Goal: Task Accomplishment & Management: Manage account settings

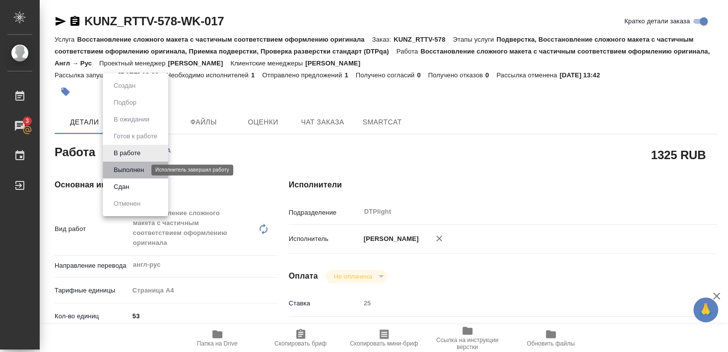
click at [128, 168] on button "Выполнен" at bounding box center [129, 170] width 36 height 11
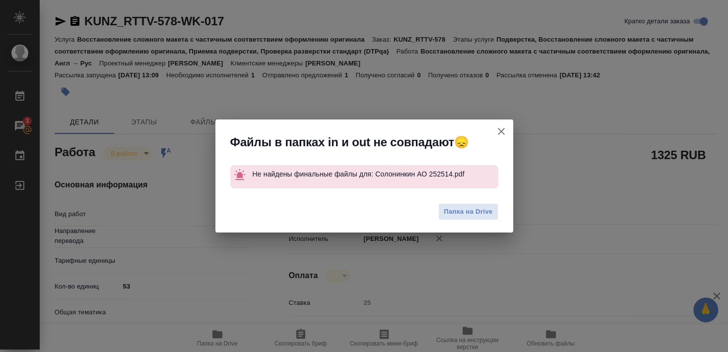
type input "англ-рус"
type textarea "x"
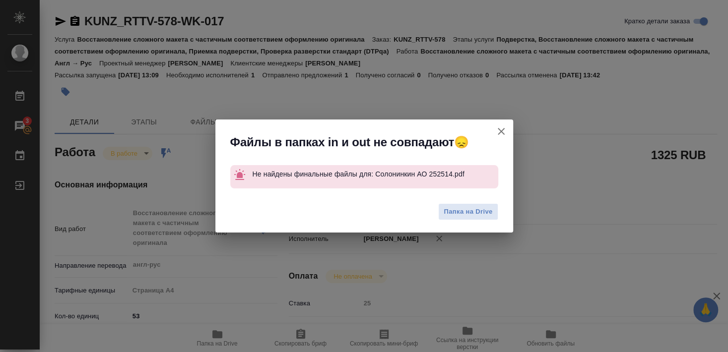
type textarea "Восстановление сложного макета с частичным соответствием оформлению оригинала"
type textarea "x"
type input "DTPlight"
type textarea "x"
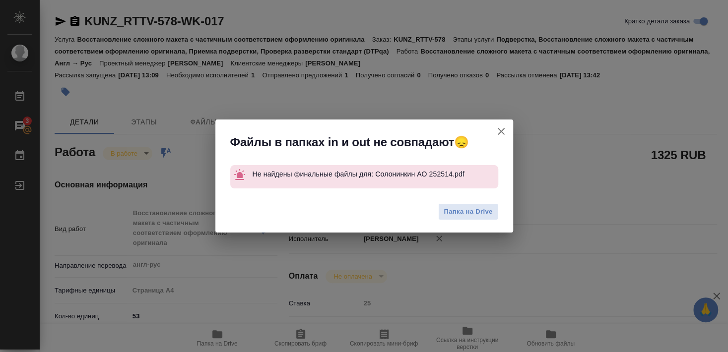
type textarea "x"
click at [501, 131] on icon "button" at bounding box center [501, 131] width 7 height 7
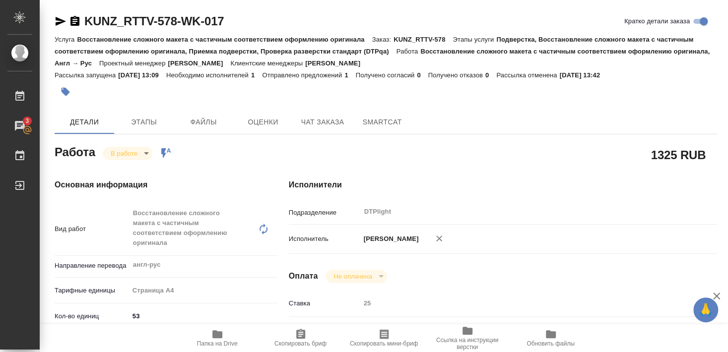
type textarea "x"
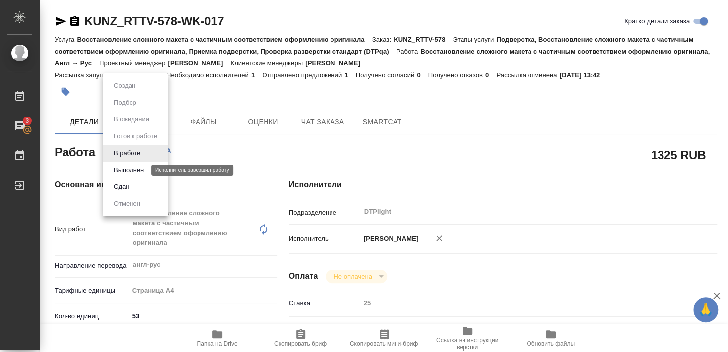
click at [126, 167] on button "Выполнен" at bounding box center [129, 170] width 36 height 11
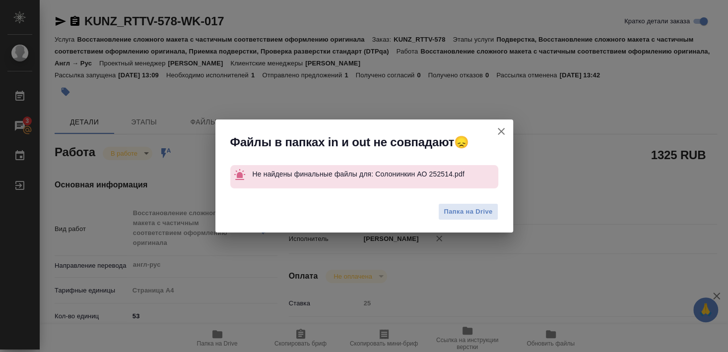
type textarea "x"
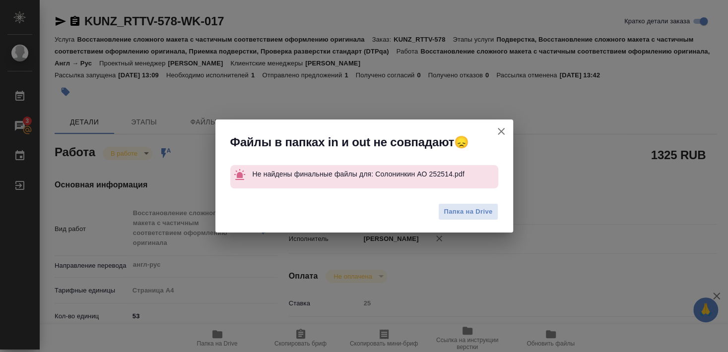
type textarea "x"
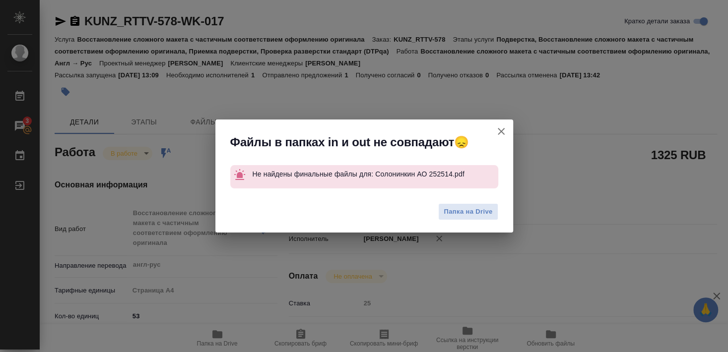
click at [502, 132] on icon "button" at bounding box center [501, 132] width 12 height 12
type textarea "x"
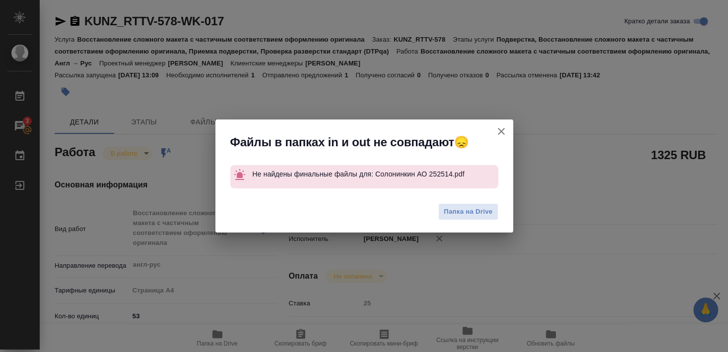
type textarea "x"
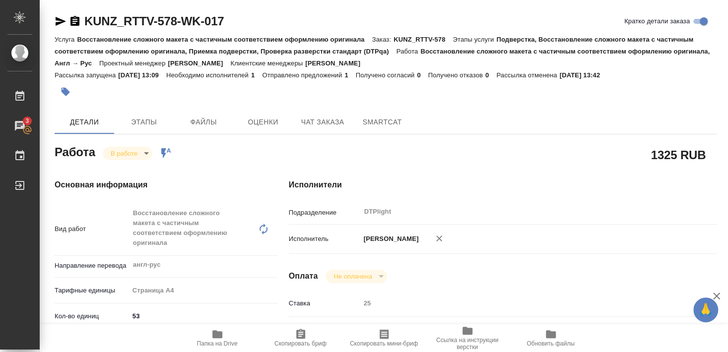
type textarea "x"
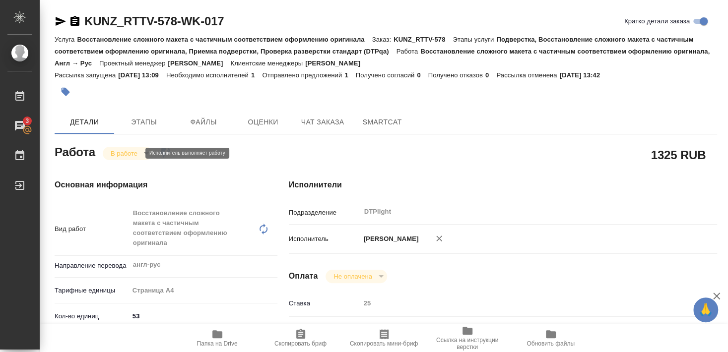
click at [132, 147] on body "🙏 .cls-1 fill:#fff; AWATERA Smyslova Svetlana Работы 3 Чаты График Выйти KUNZ_R…" at bounding box center [364, 176] width 728 height 352
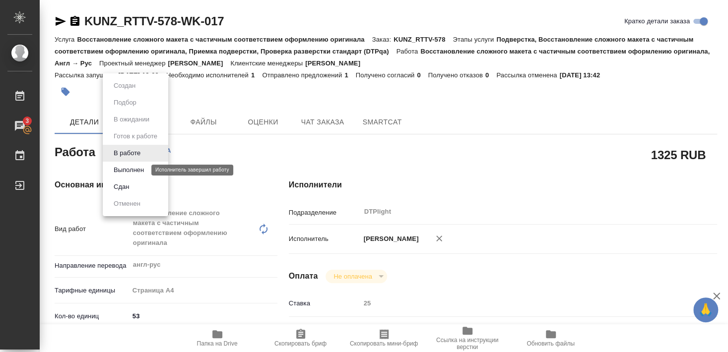
click at [127, 169] on button "Выполнен" at bounding box center [129, 170] width 36 height 11
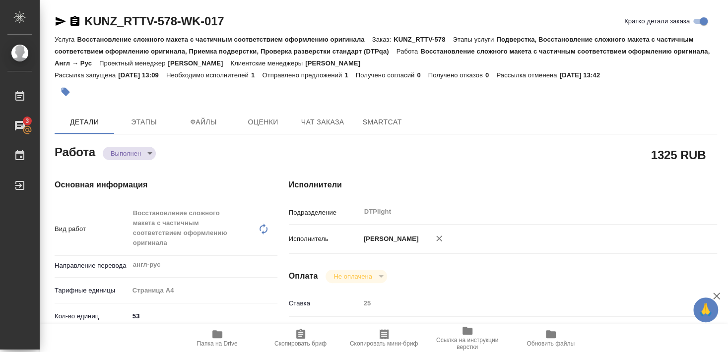
type textarea "x"
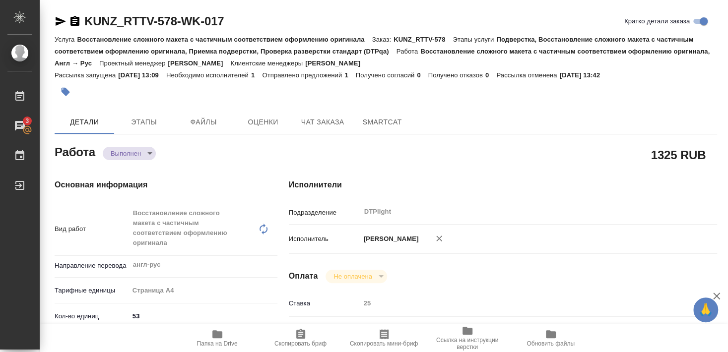
type textarea "x"
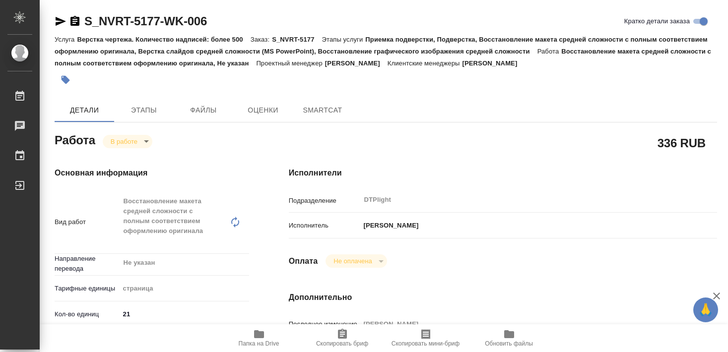
type textarea "x"
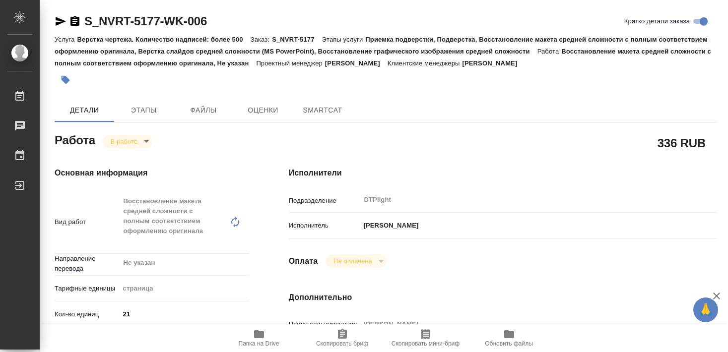
type textarea "x"
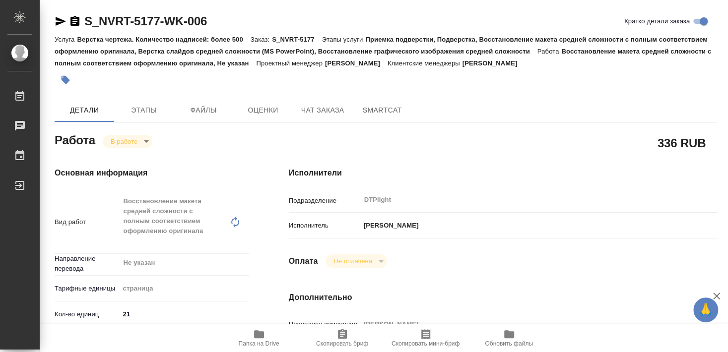
type textarea "x"
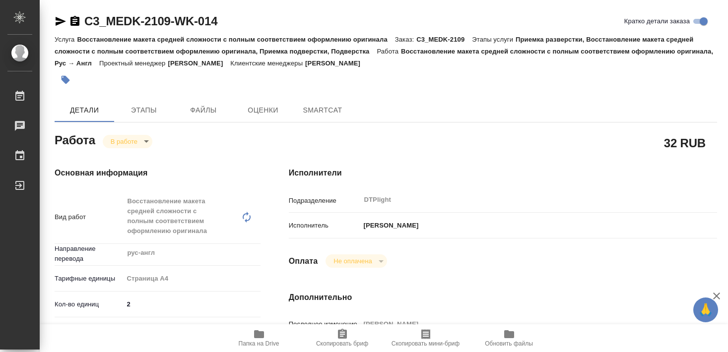
type textarea "x"
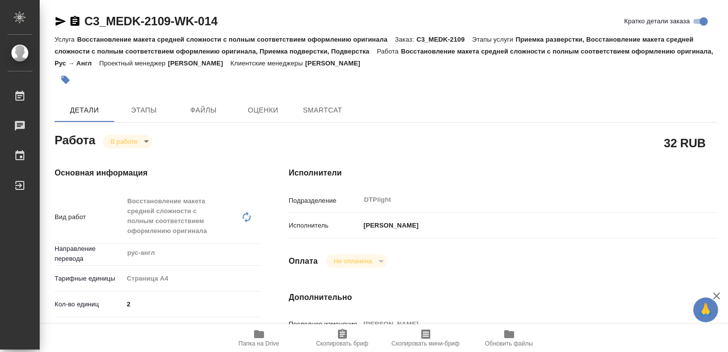
type textarea "x"
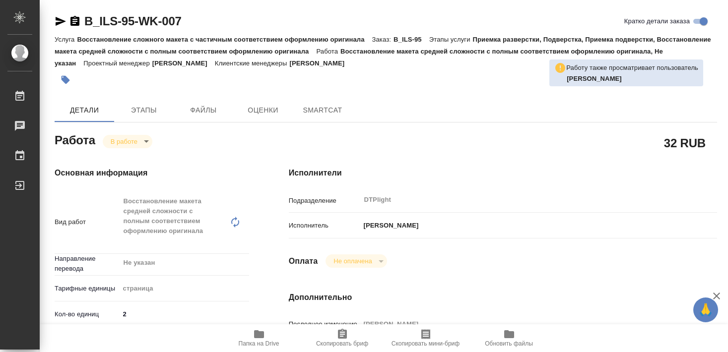
type textarea "x"
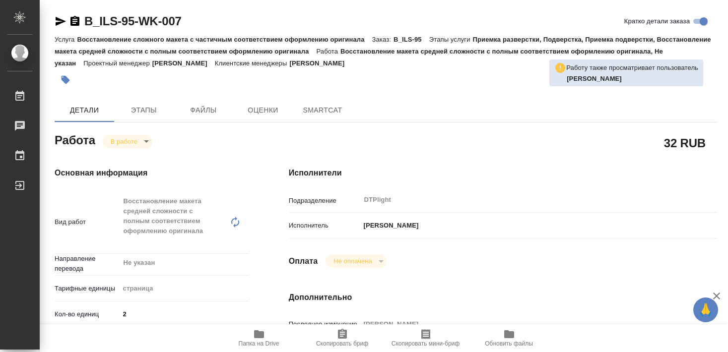
type textarea "x"
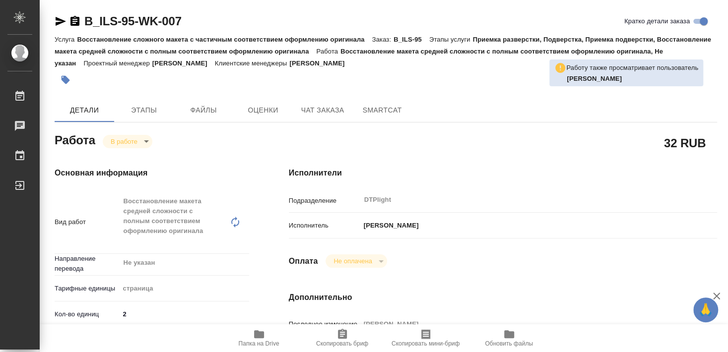
type textarea "x"
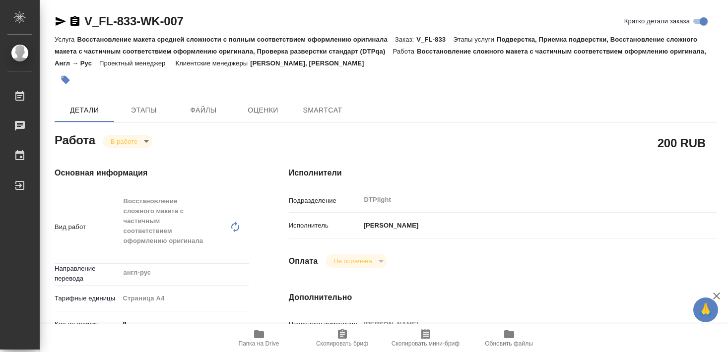
type textarea "x"
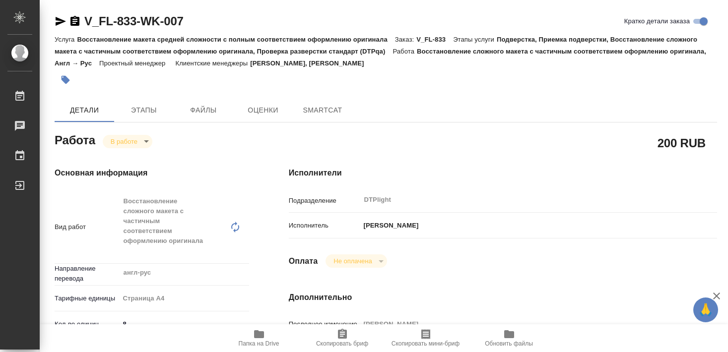
type textarea "x"
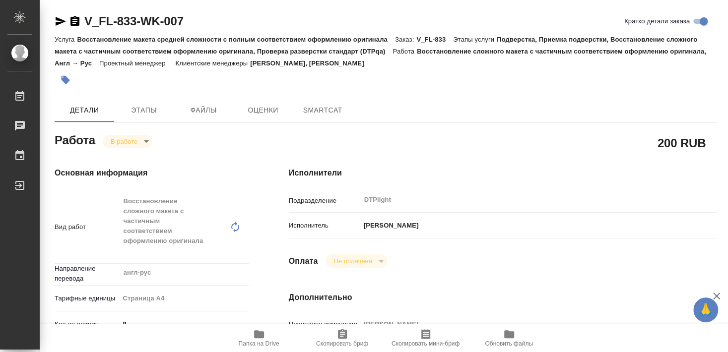
type textarea "x"
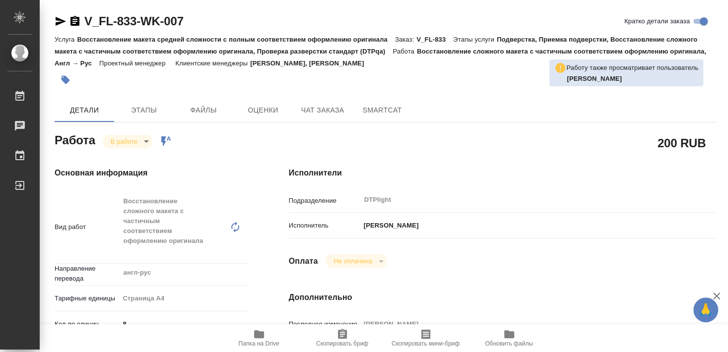
type textarea "x"
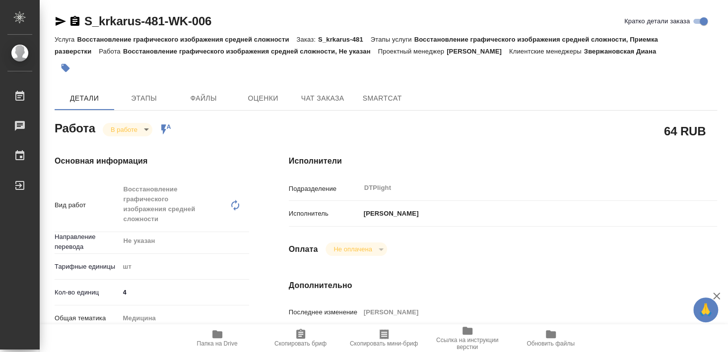
type textarea "x"
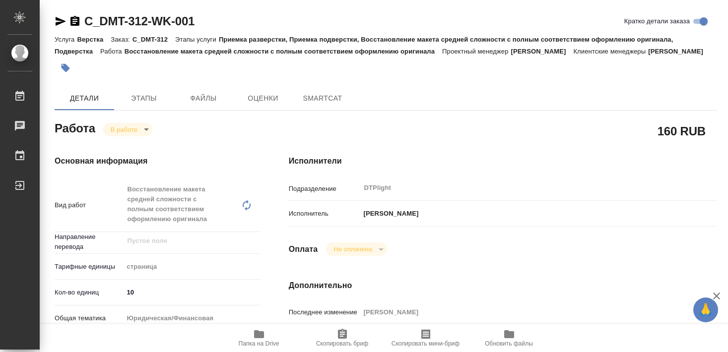
type textarea "x"
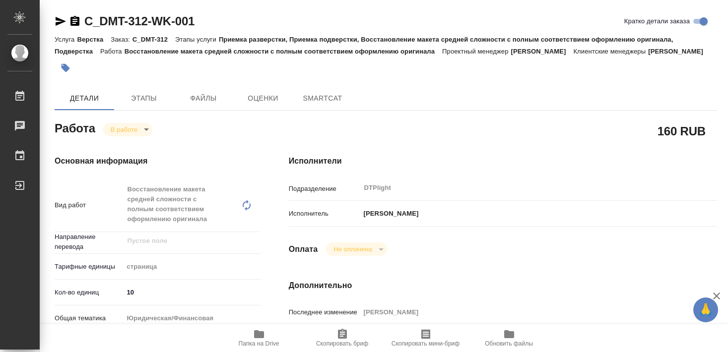
type textarea "x"
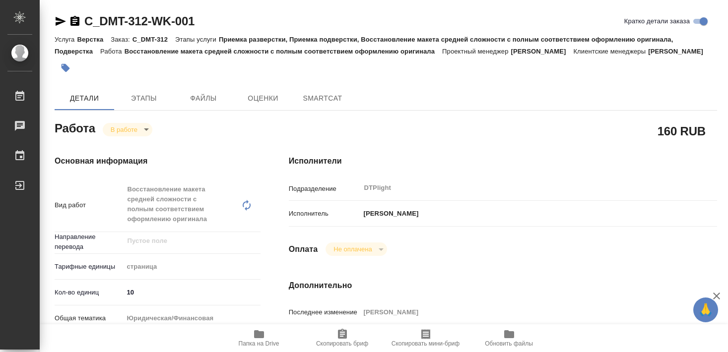
type textarea "x"
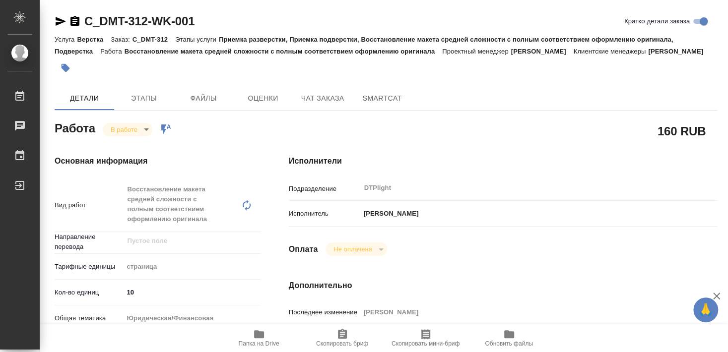
type textarea "x"
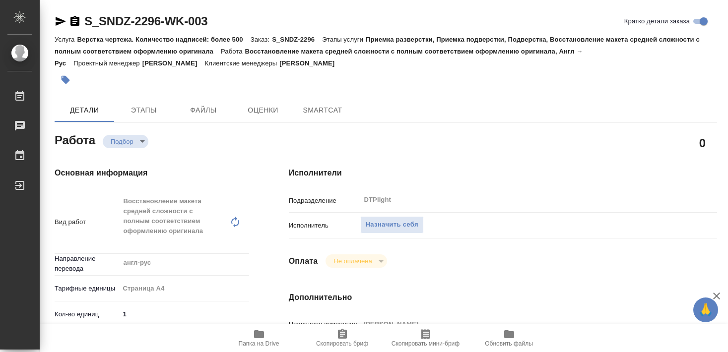
type textarea "x"
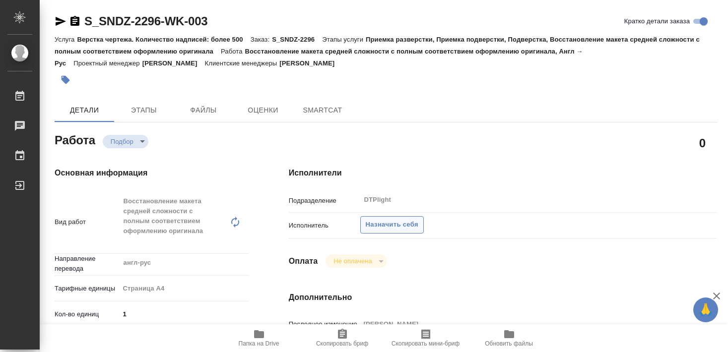
type textarea "x"
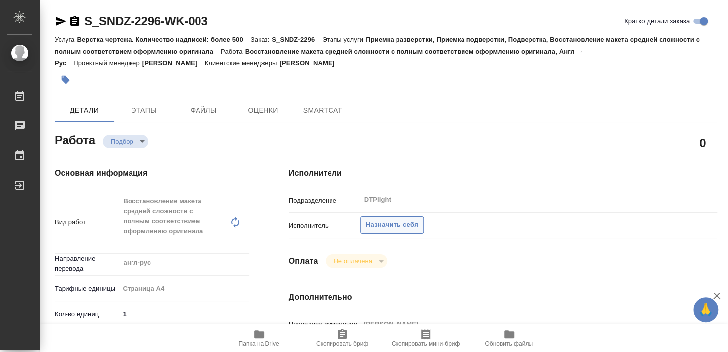
type textarea "x"
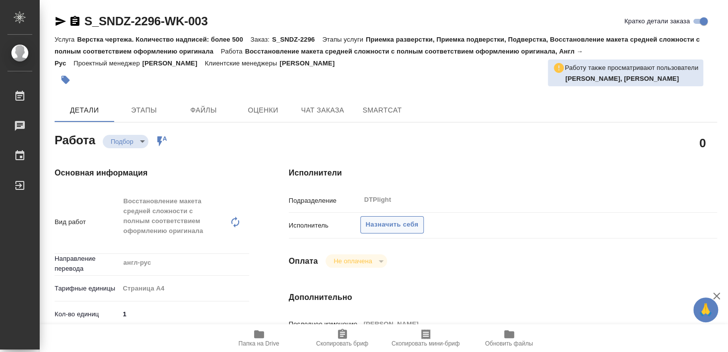
click at [395, 219] on span "Назначить себя" at bounding box center [392, 224] width 53 height 11
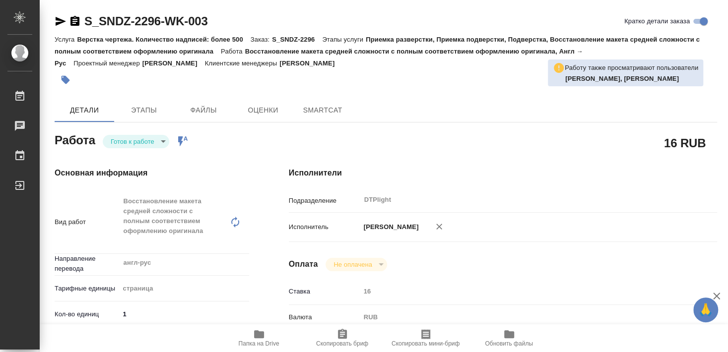
type textarea "x"
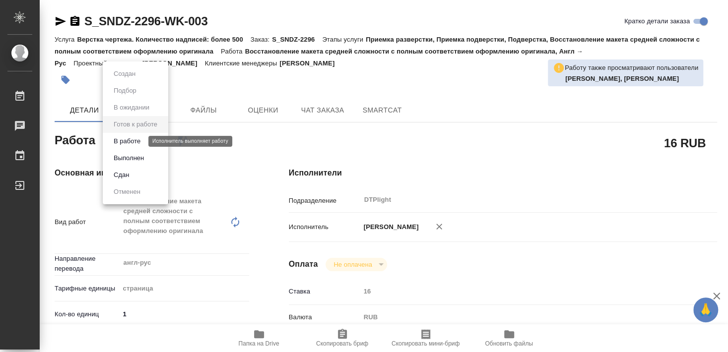
click at [133, 139] on button "В работе" at bounding box center [127, 141] width 33 height 11
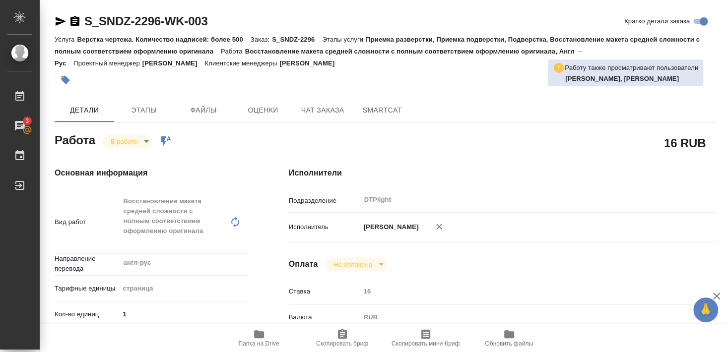
type textarea "x"
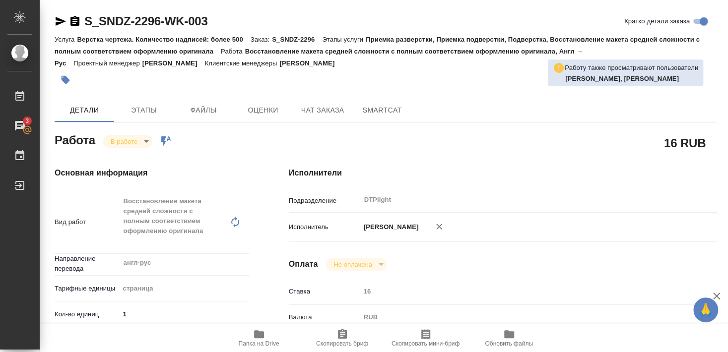
type textarea "x"
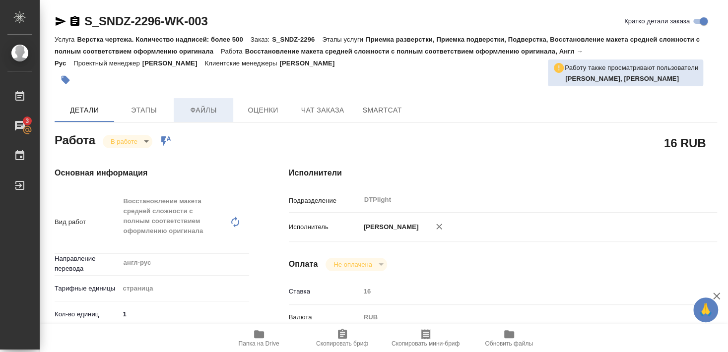
type textarea "x"
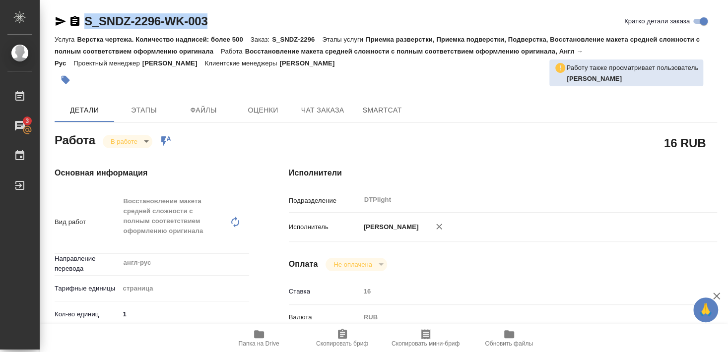
drag, startPoint x: 93, startPoint y: 30, endPoint x: 217, endPoint y: 26, distance: 123.6
click at [217, 26] on div "S_SNDZ-2296-WK-003 Кратко детали заказа" at bounding box center [386, 23] width 663 height 20
copy link "S_SNDZ-2296-WK-003"
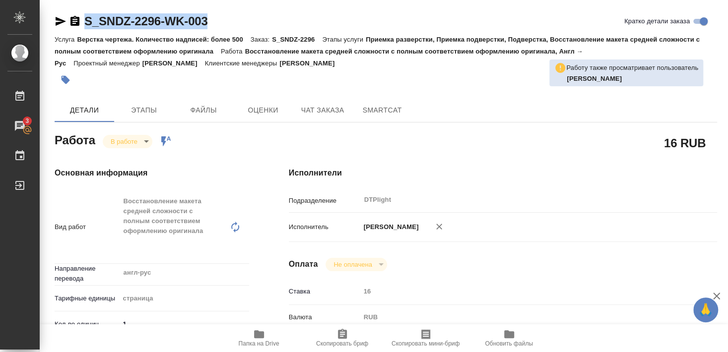
type textarea "x"
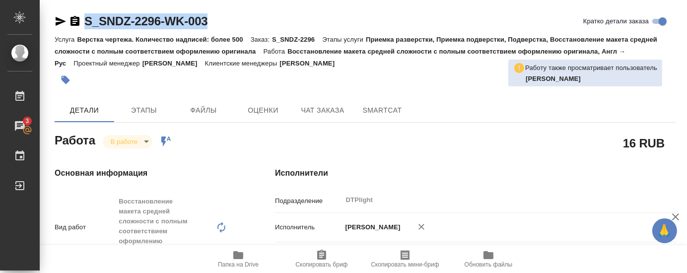
type textarea "x"
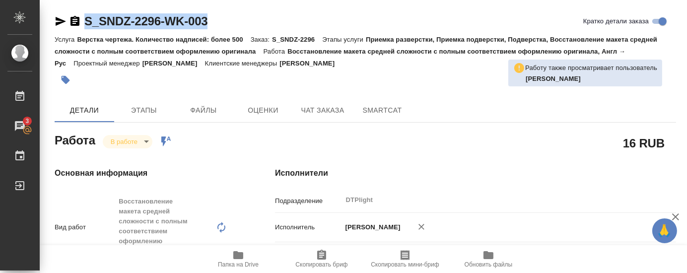
type textarea "x"
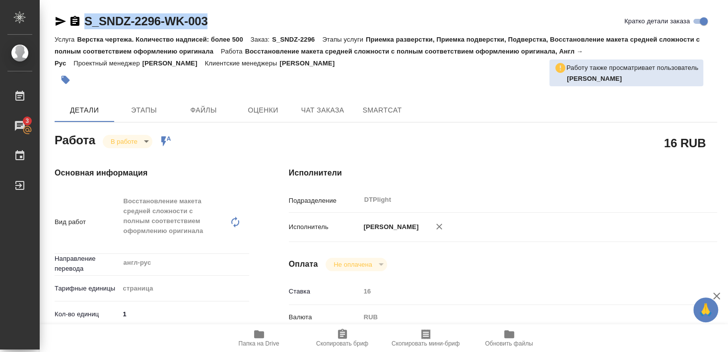
type textarea "x"
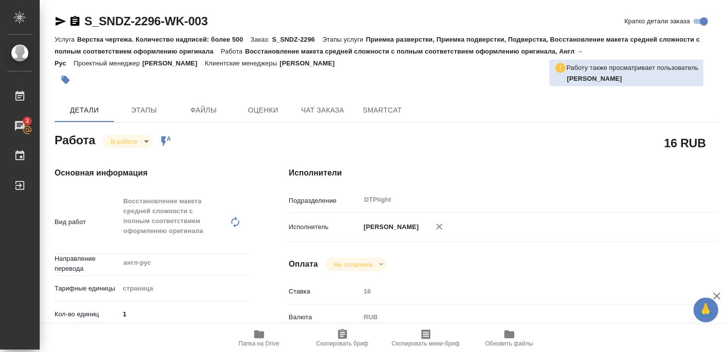
click at [398, 134] on div "16 RUB" at bounding box center [503, 143] width 428 height 25
type textarea "x"
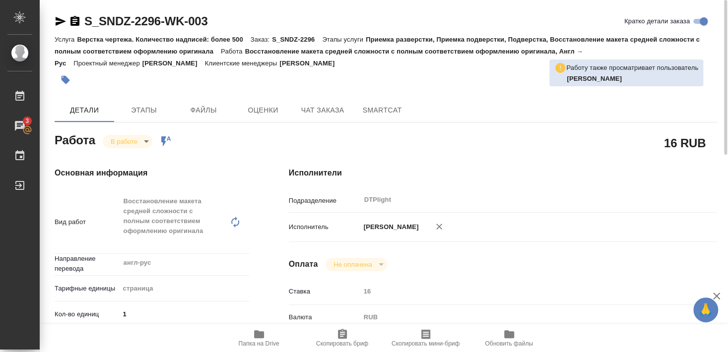
type textarea "x"
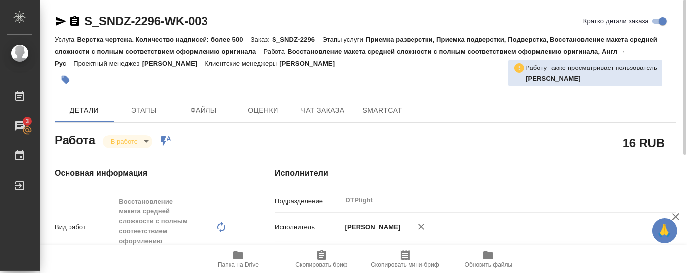
type textarea "x"
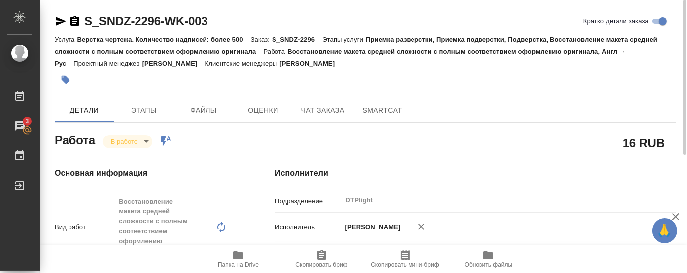
click at [194, 90] on div at bounding box center [262, 80] width 414 height 22
type textarea "x"
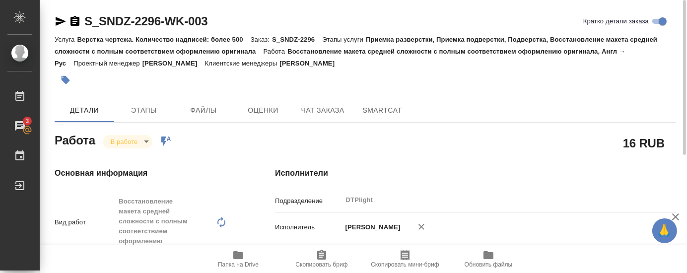
type textarea "x"
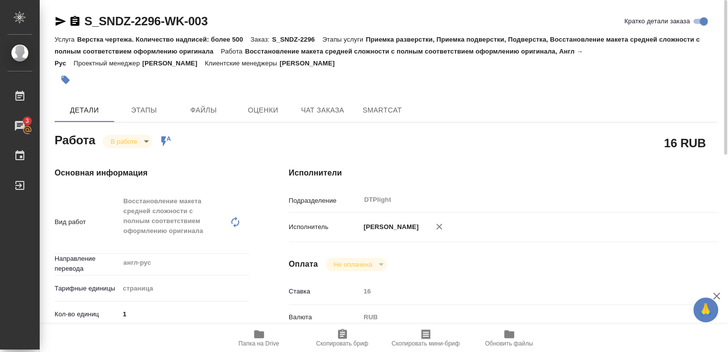
type textarea "x"
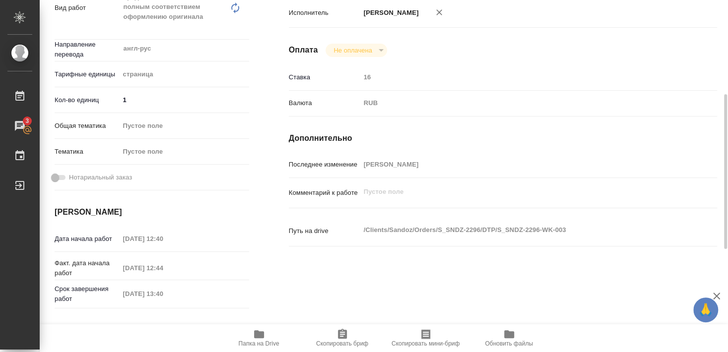
scroll to position [322, 0]
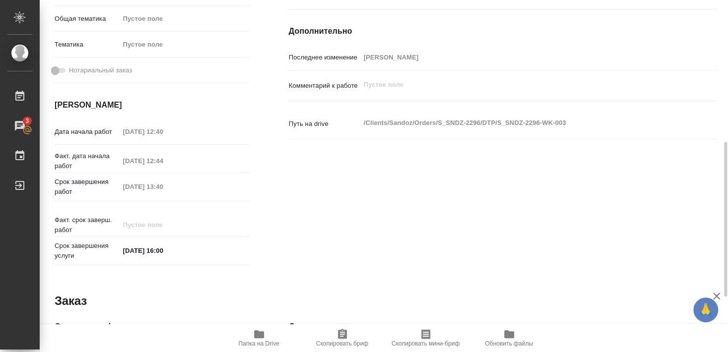
click at [255, 338] on icon "button" at bounding box center [259, 335] width 10 height 8
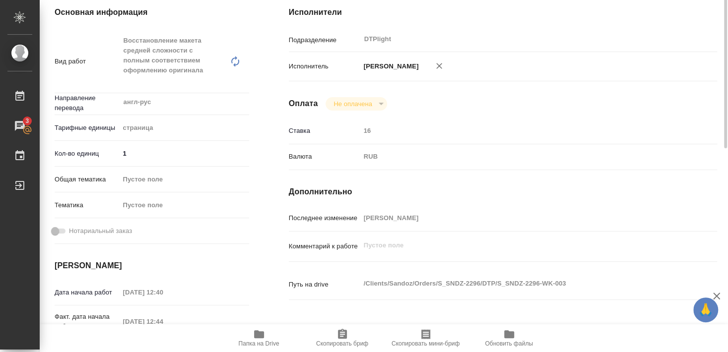
scroll to position [107, 0]
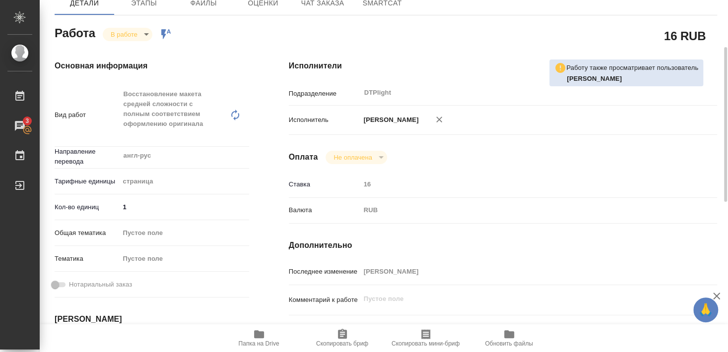
click at [514, 167] on div "Исполнители Подразделение DTPlight ​ Исполнитель Бартеньева Светлана Владимиров…" at bounding box center [503, 272] width 468 height 464
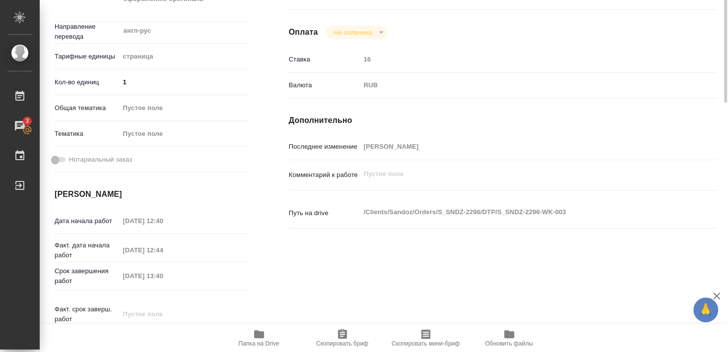
scroll to position [71, 0]
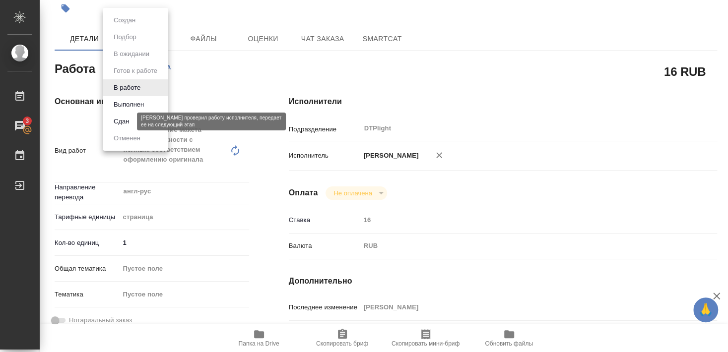
click at [120, 120] on button "Сдан" at bounding box center [121, 121] width 21 height 11
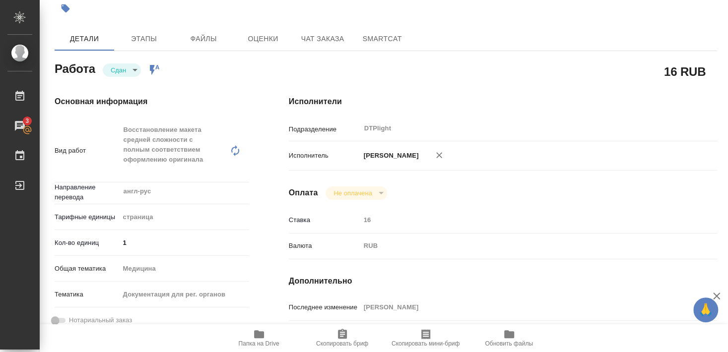
type textarea "x"
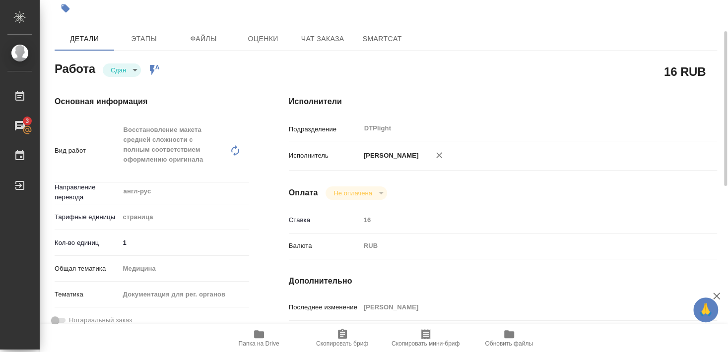
type textarea "x"
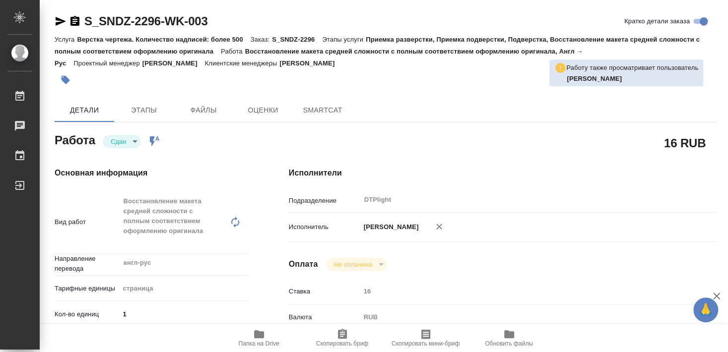
type textarea "x"
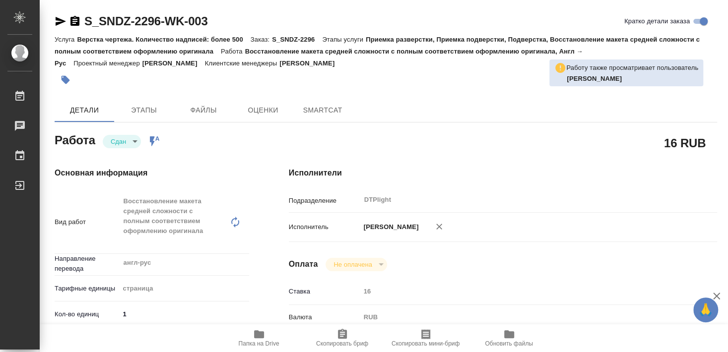
type textarea "x"
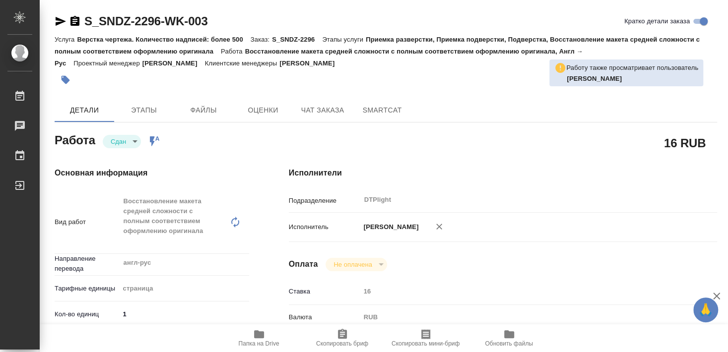
type textarea "x"
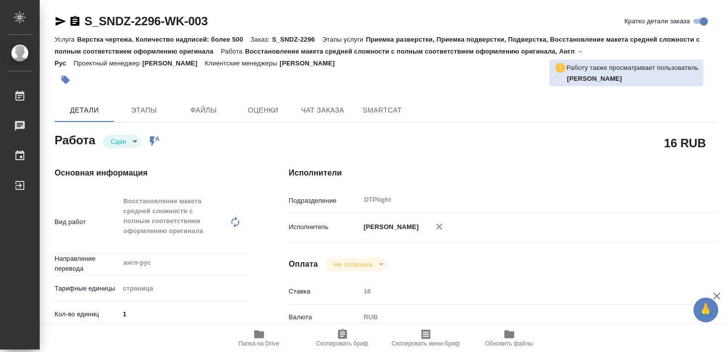
type textarea "x"
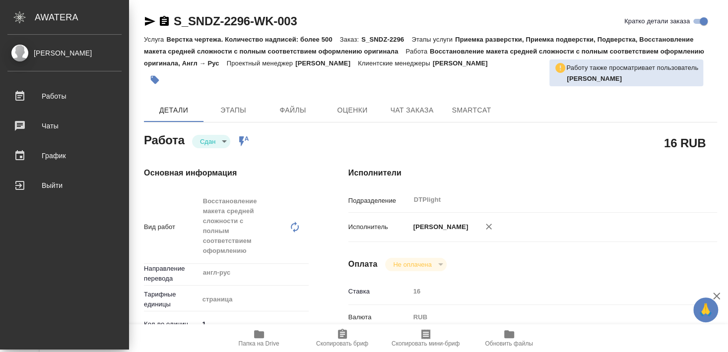
type textarea "x"
